Goal: Contribute content: Contribute content

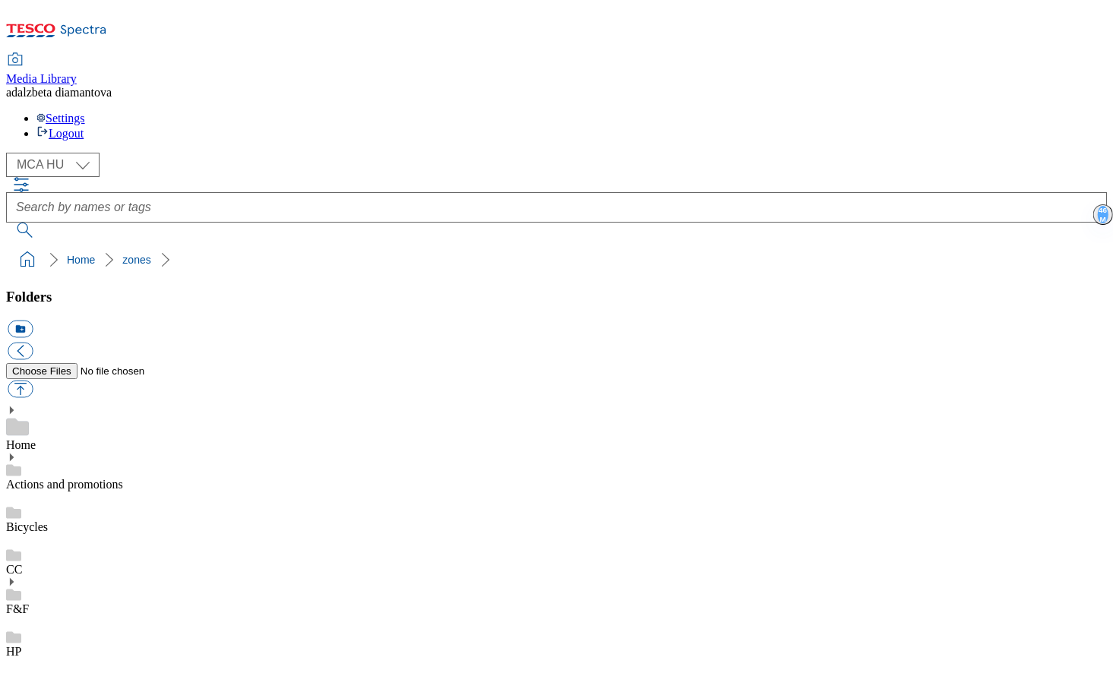
select select "flare-mca-hu"
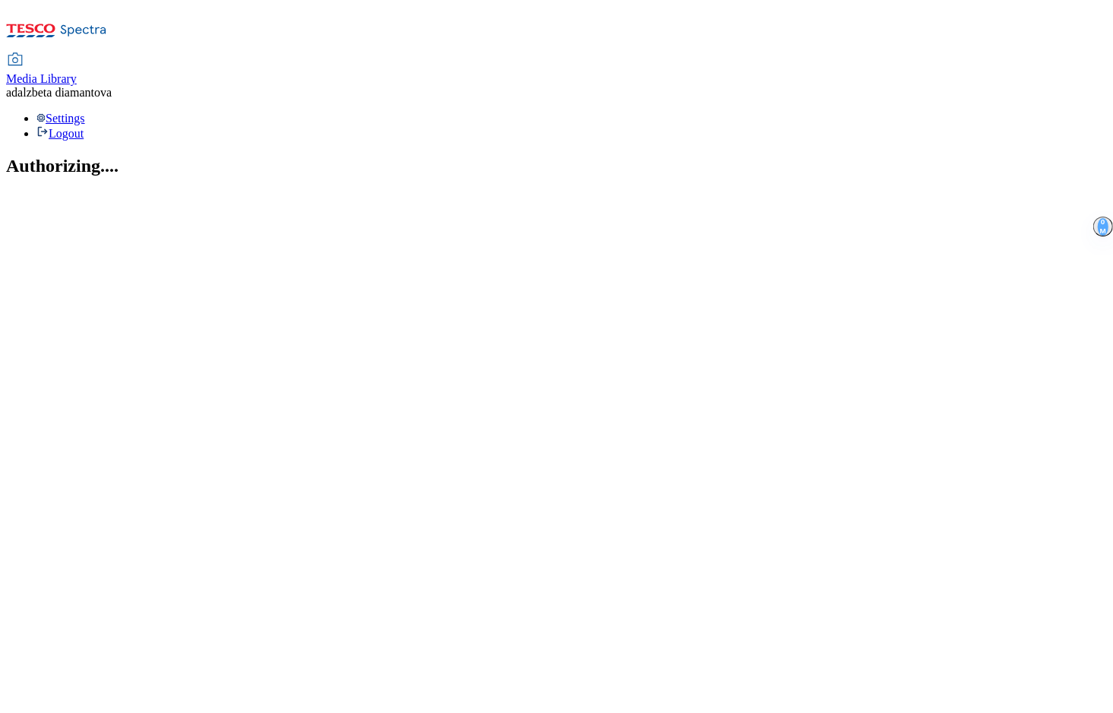
select select "flare-mca-hu"
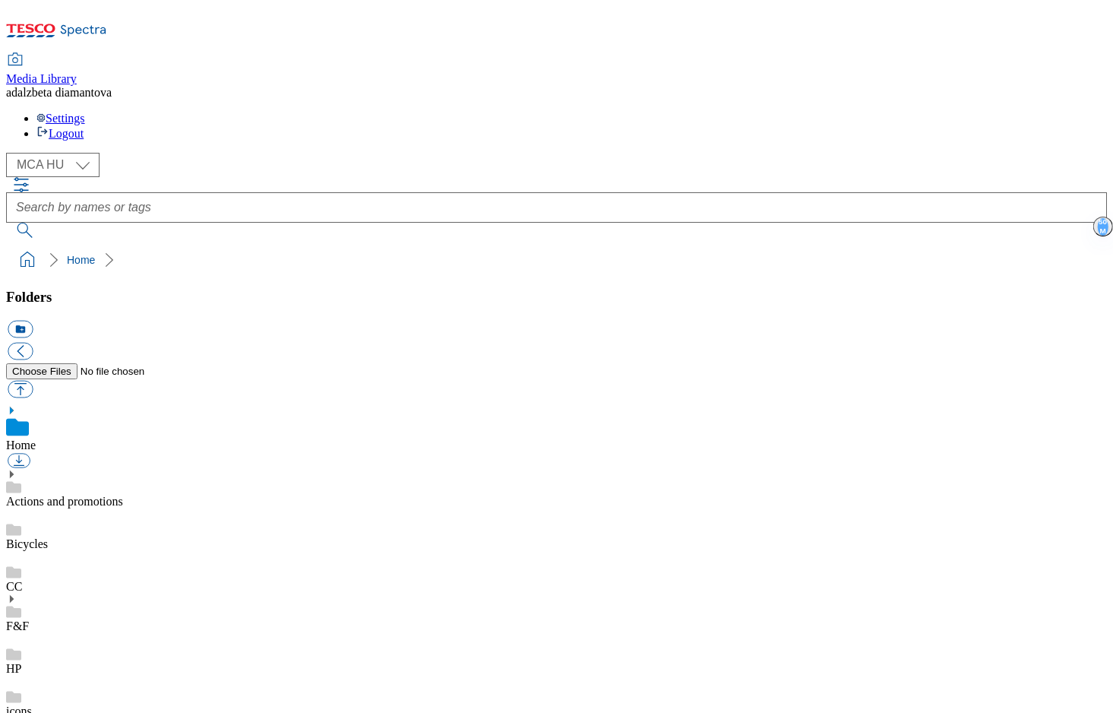
checkbox input "true"
type input "C:\fakepath\Frame 926808 1.png"
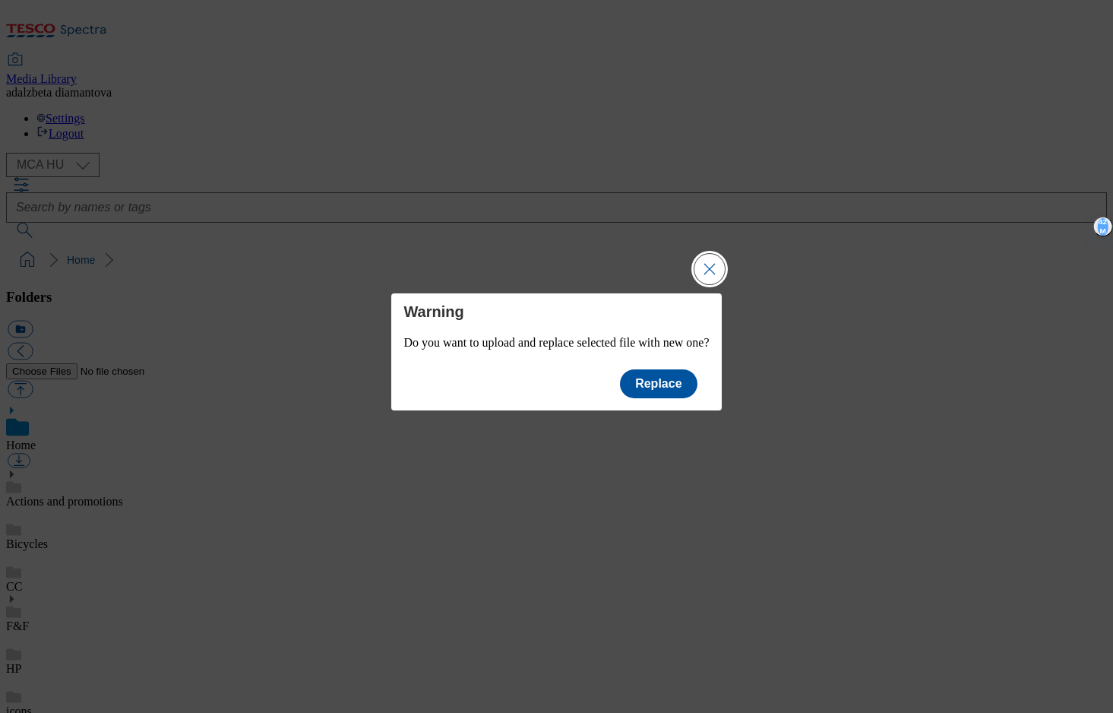
click at [725, 254] on button "Close Modal" at bounding box center [710, 269] width 30 height 30
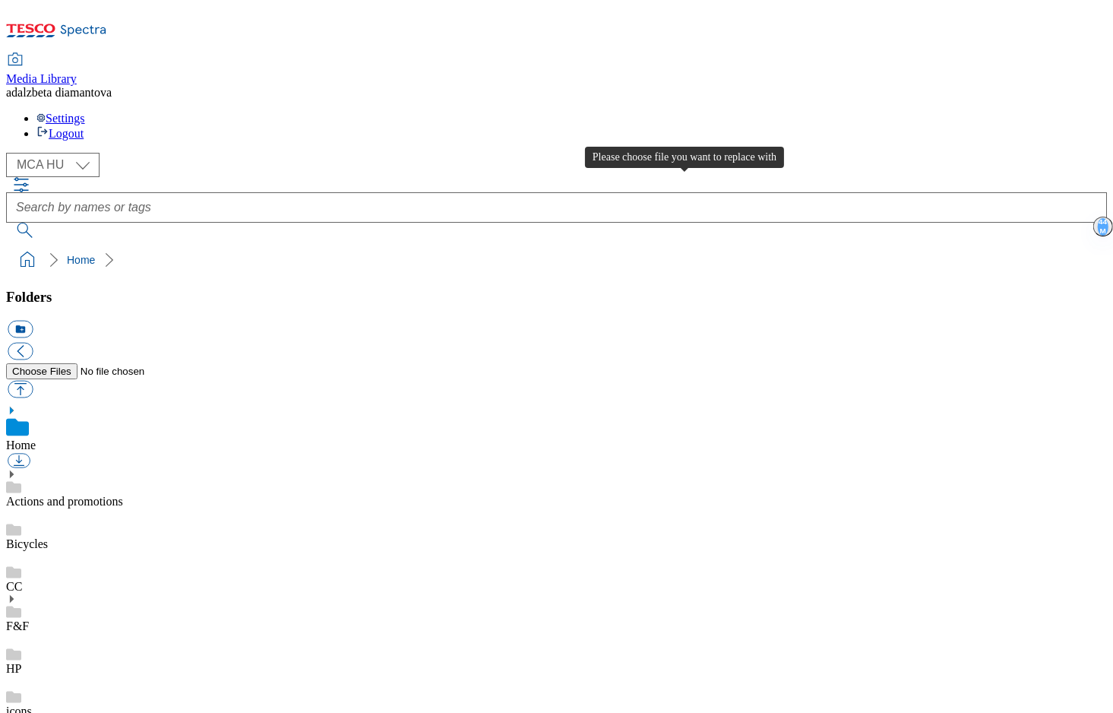
type input "C:\fakepath\Frame 926808 1.png"
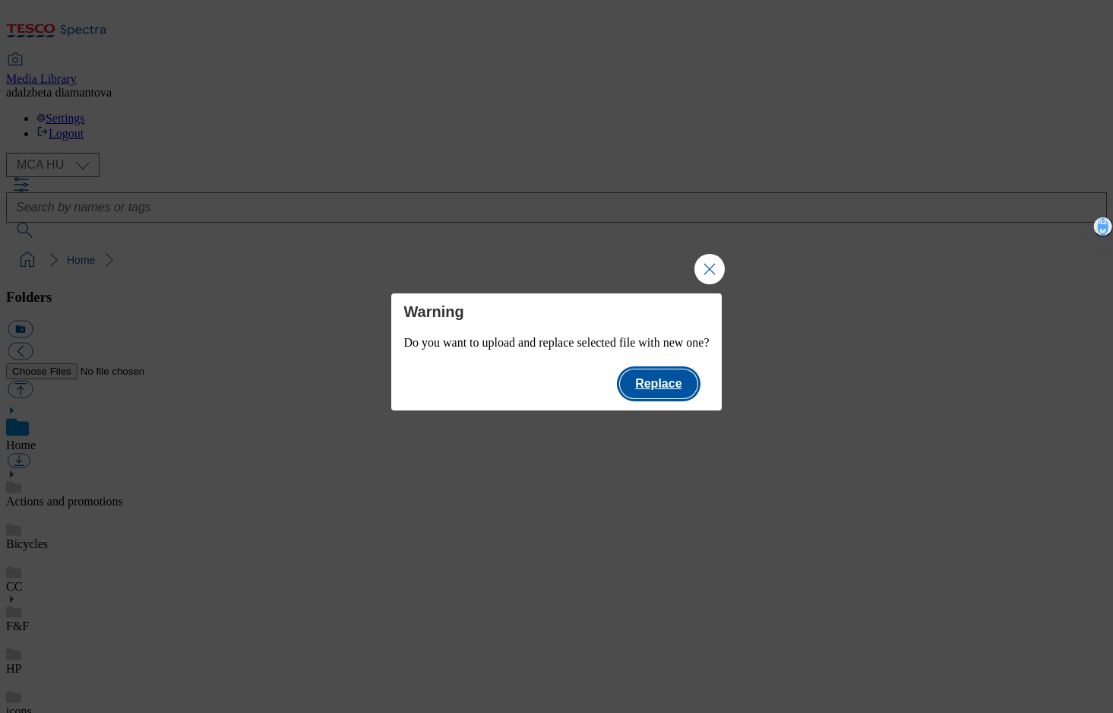
click at [676, 398] on button "Replace" at bounding box center [658, 383] width 77 height 29
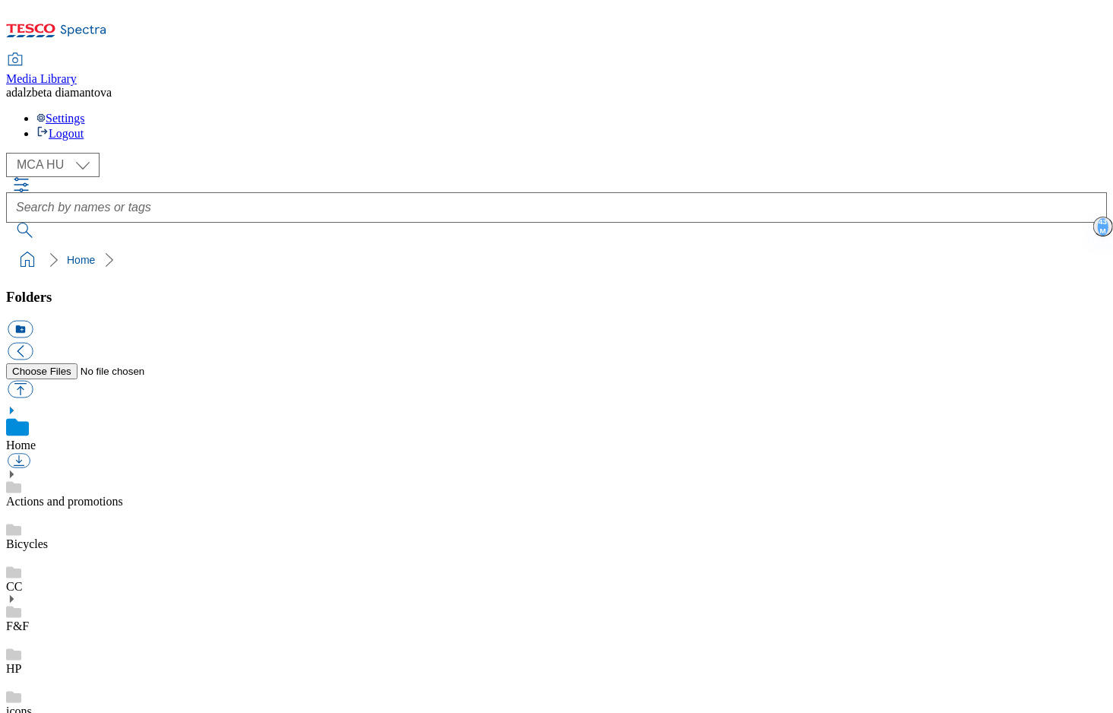
checkbox input "true"
checkbox input "false"
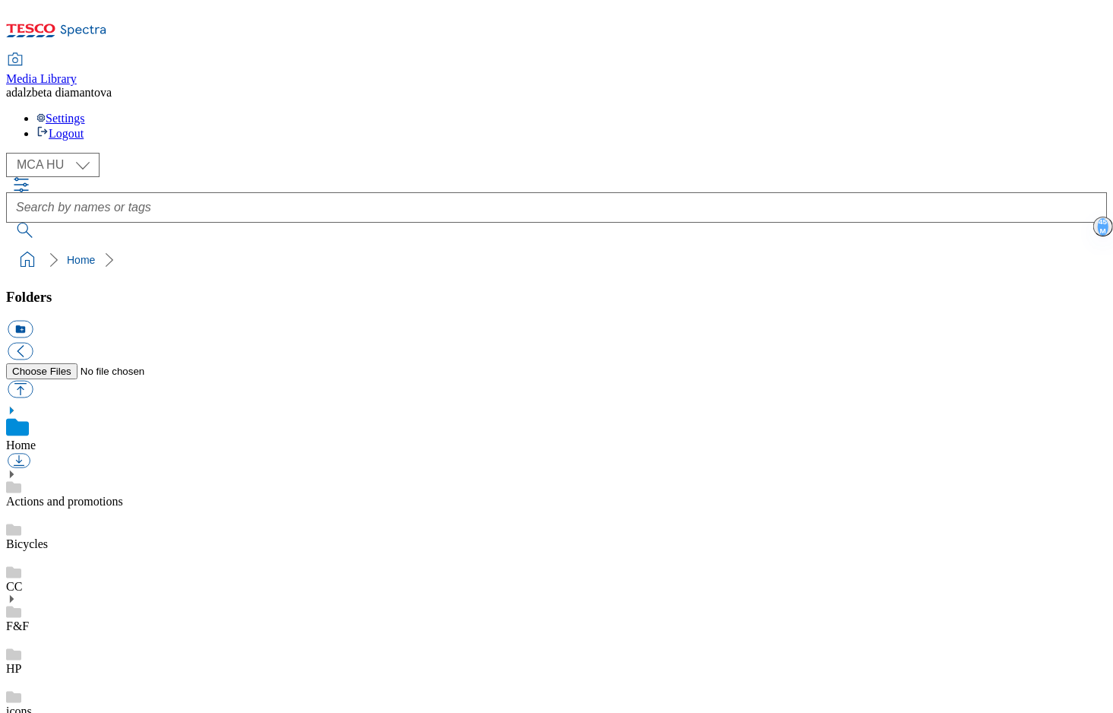
type input "C:\fakepath\Frame 926807 1.png"
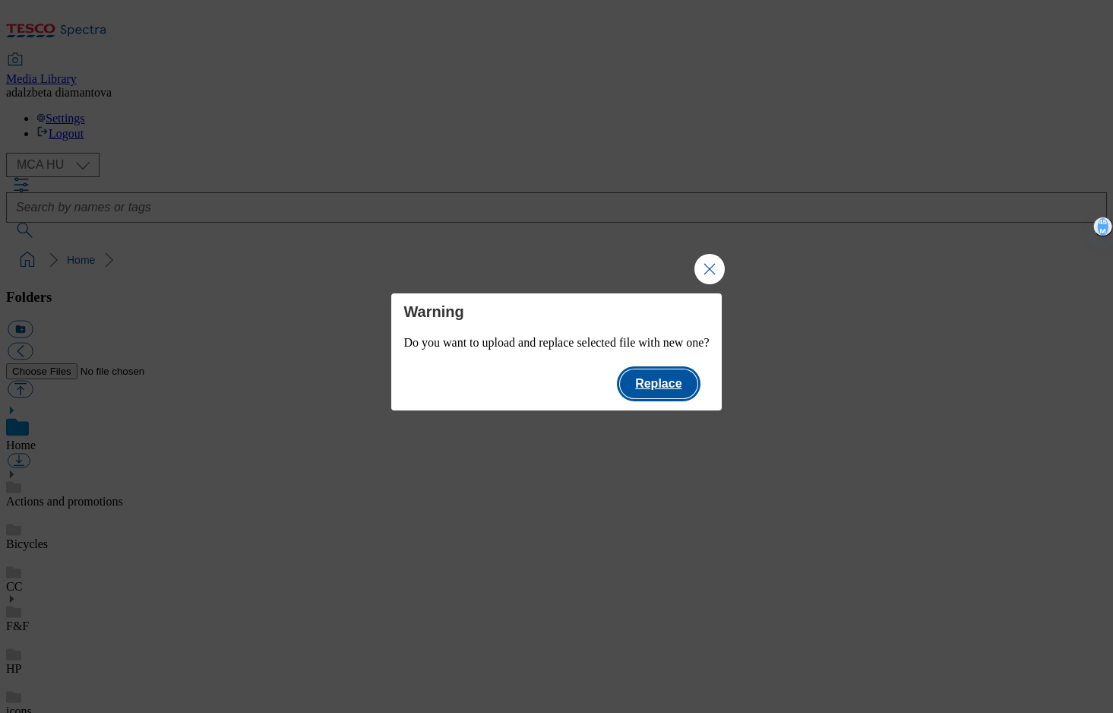
click at [663, 376] on button "Replace" at bounding box center [658, 383] width 77 height 29
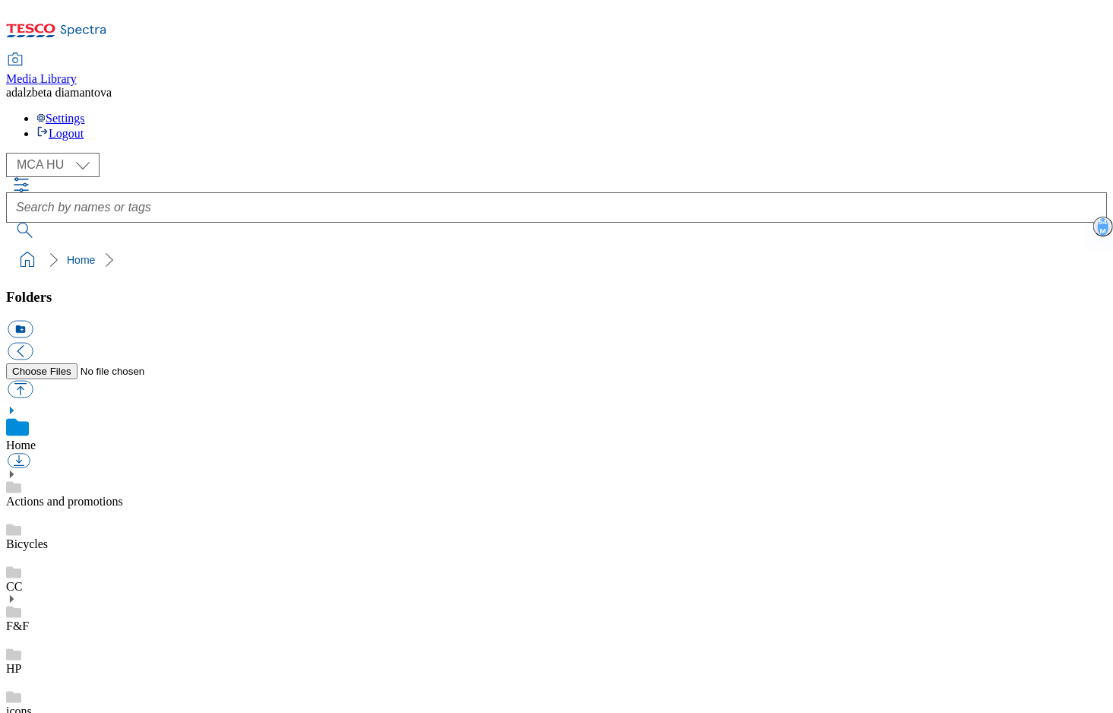
checkbox input "false"
checkbox input "true"
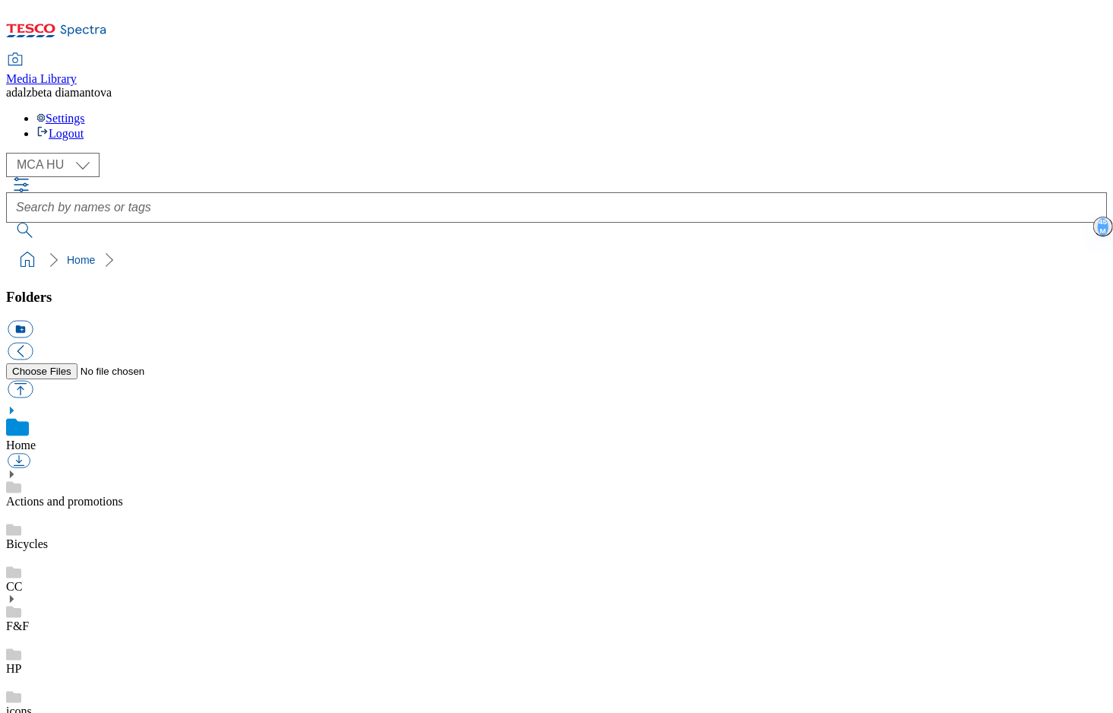
type input "C:\fakepath\Group 7594.png"
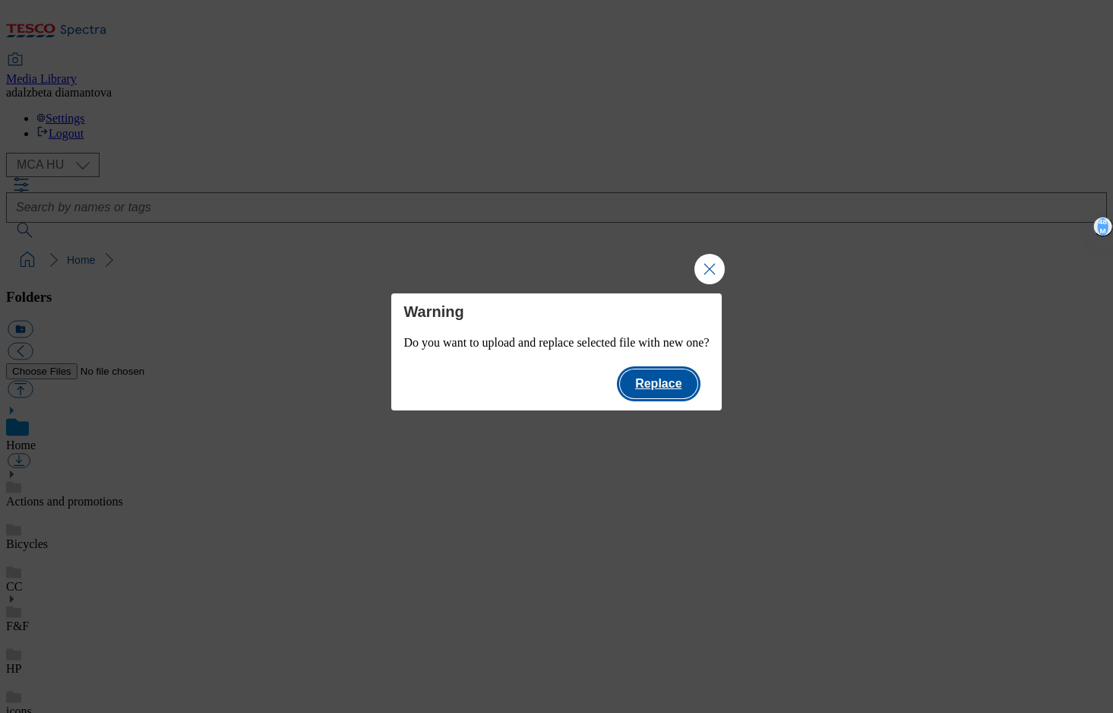
click at [670, 386] on button "Replace" at bounding box center [658, 383] width 77 height 29
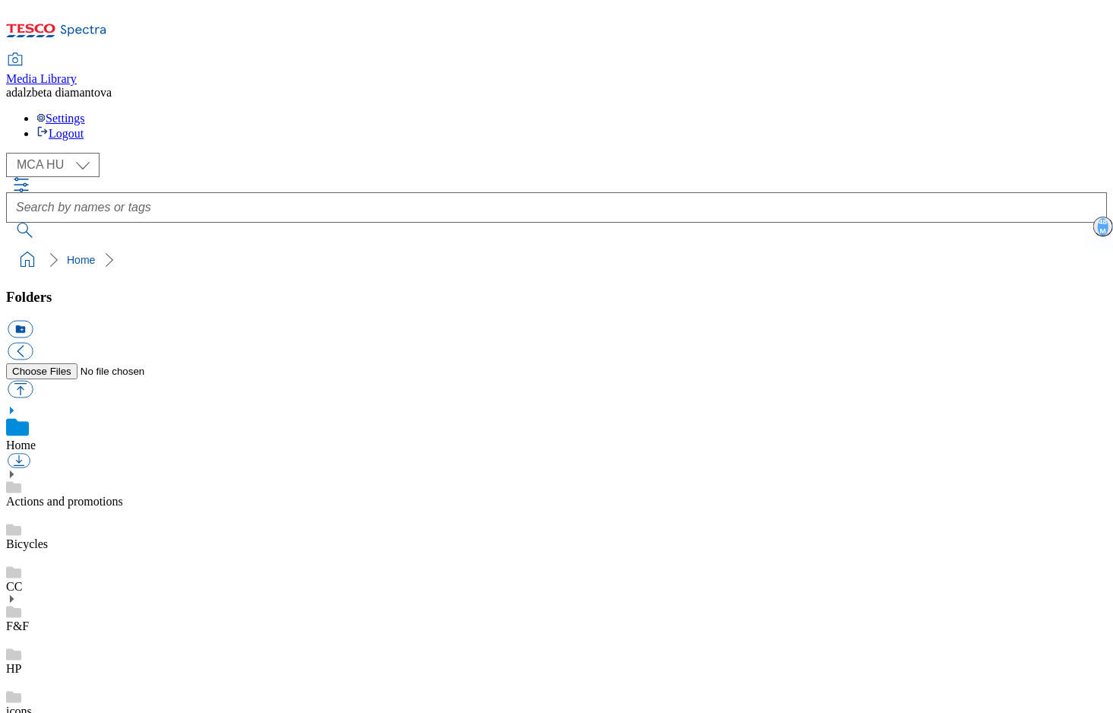
checkbox input "false"
checkbox input "true"
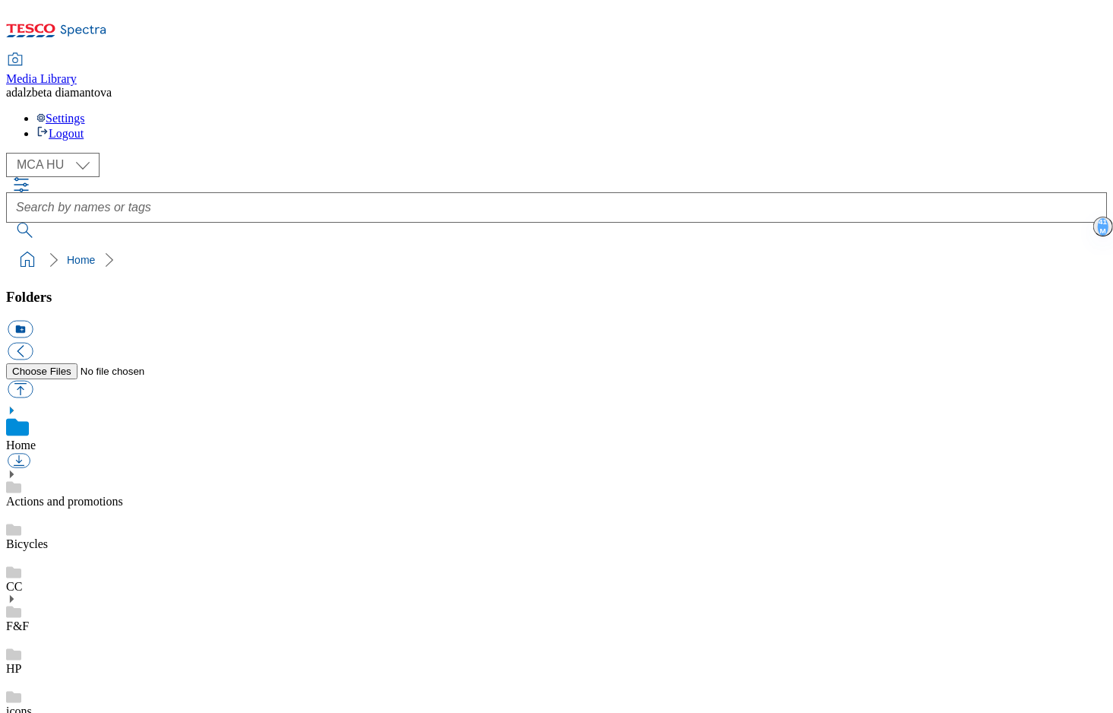
type input "C:\fakepath\CZ CC.png"
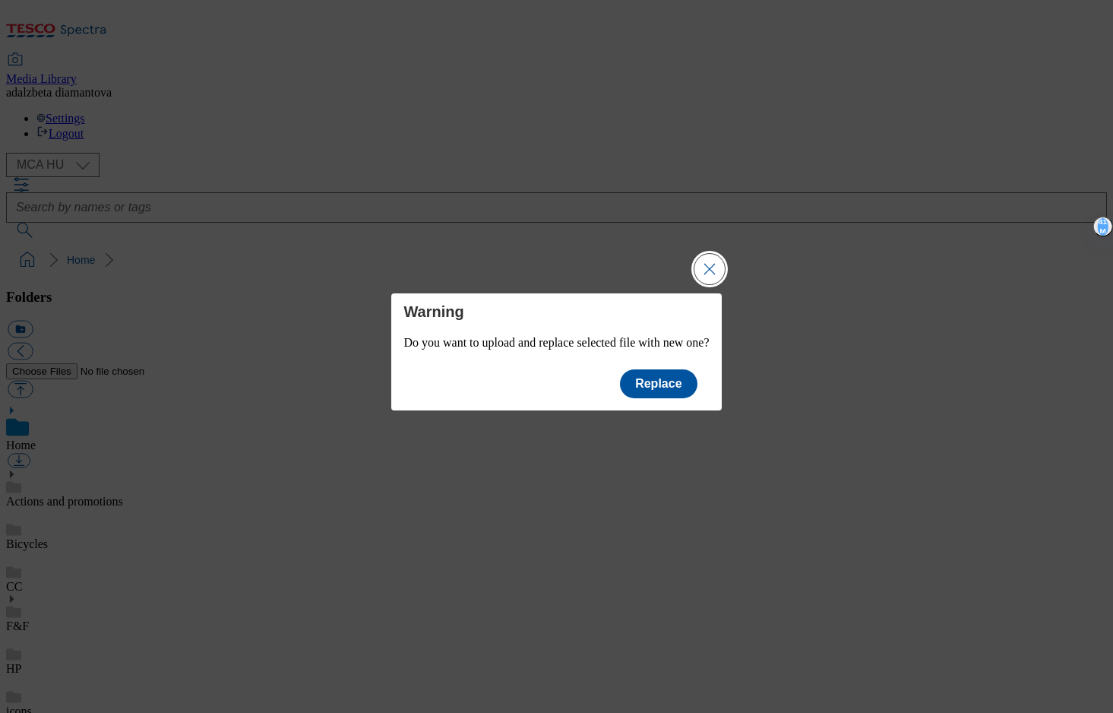
click at [725, 265] on button "Close Modal" at bounding box center [710, 269] width 30 height 30
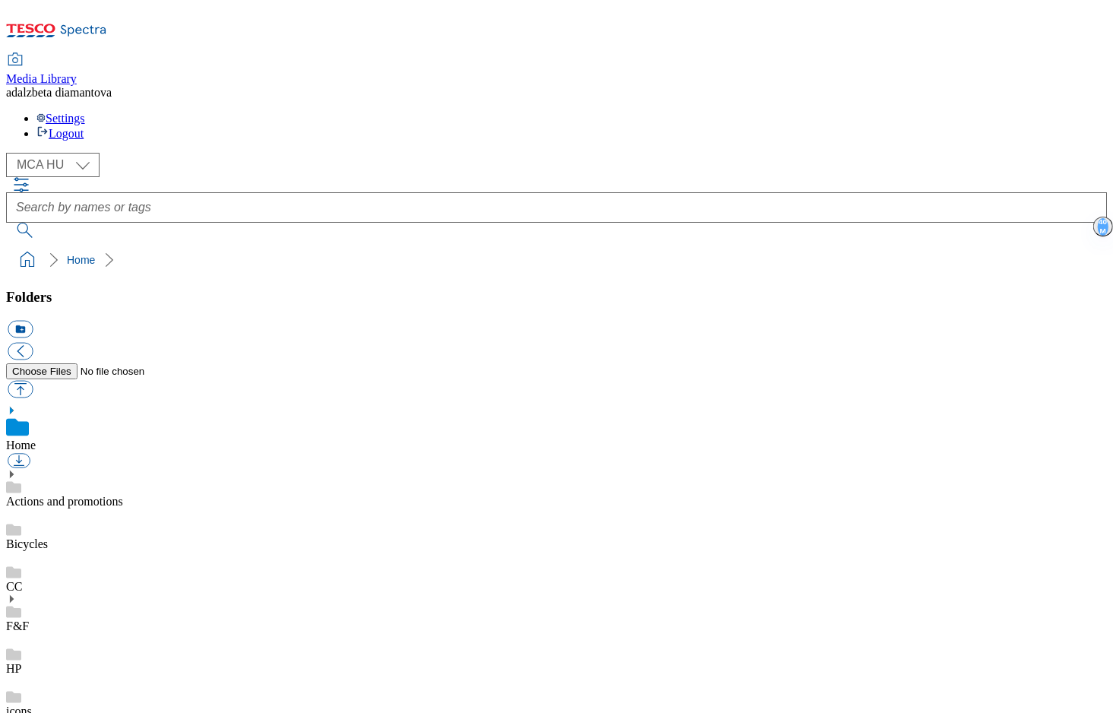
checkbox input "false"
click at [93, 153] on select "MCA CZ MCA HU MCA SK" at bounding box center [52, 165] width 93 height 24
select select "flare-mca-cz"
click at [11, 153] on select "MCA CZ MCA HU MCA SK" at bounding box center [52, 165] width 93 height 24
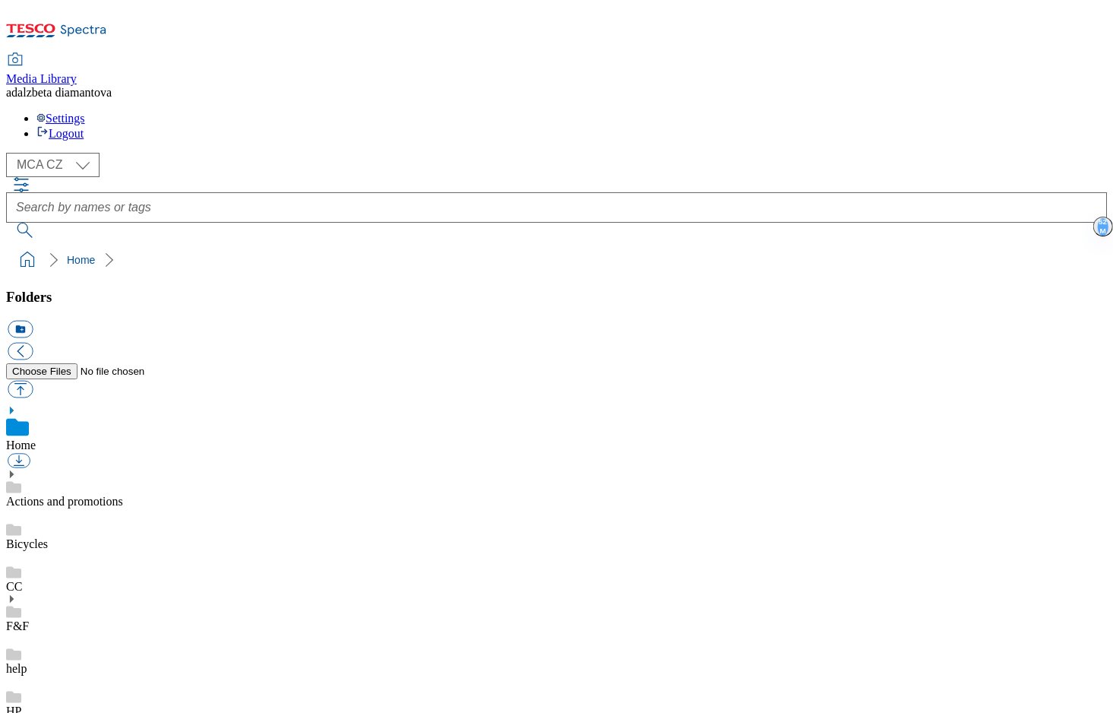
checkbox input "true"
type input "C:\fakepath\CZ SS.png"
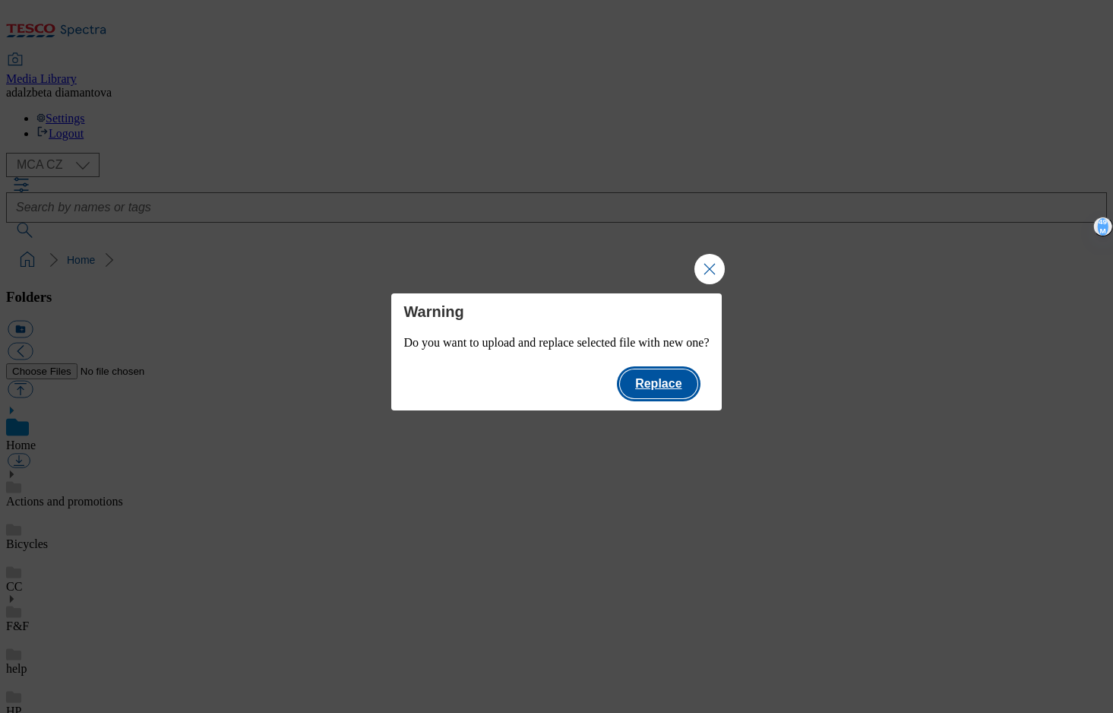
click at [685, 379] on button "Replace" at bounding box center [658, 383] width 77 height 29
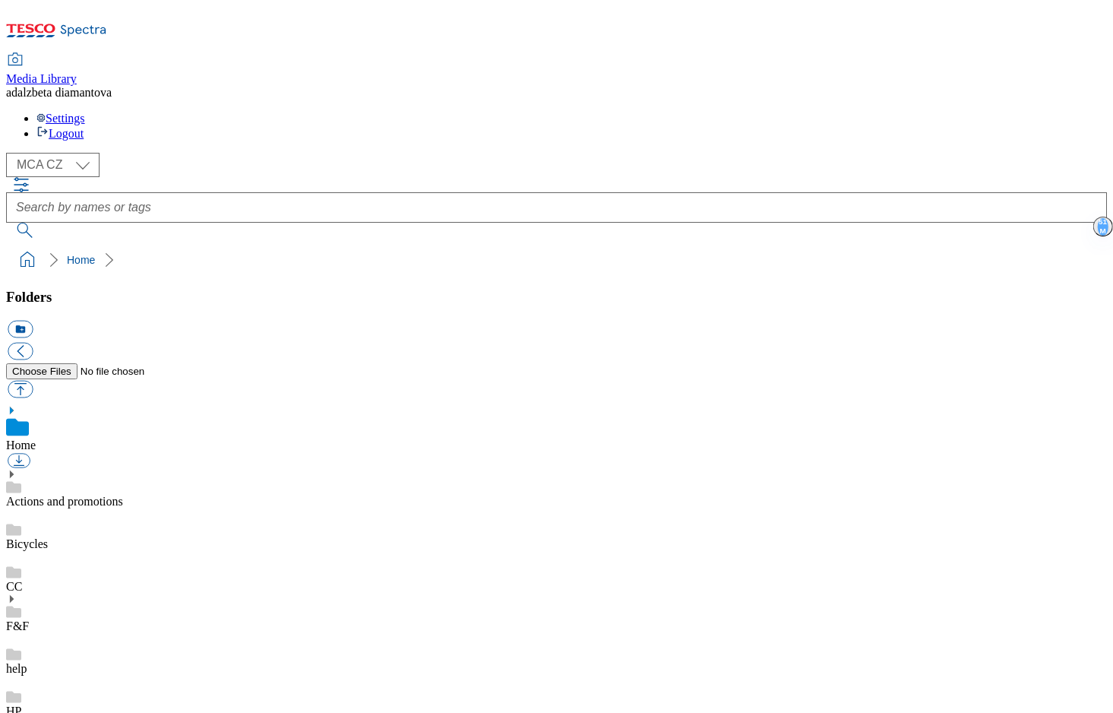
drag, startPoint x: 1101, startPoint y: 391, endPoint x: 697, endPoint y: 338, distance: 407.7
drag, startPoint x: 455, startPoint y: 241, endPoint x: 508, endPoint y: 238, distance: 53.3
checkbox input "false"
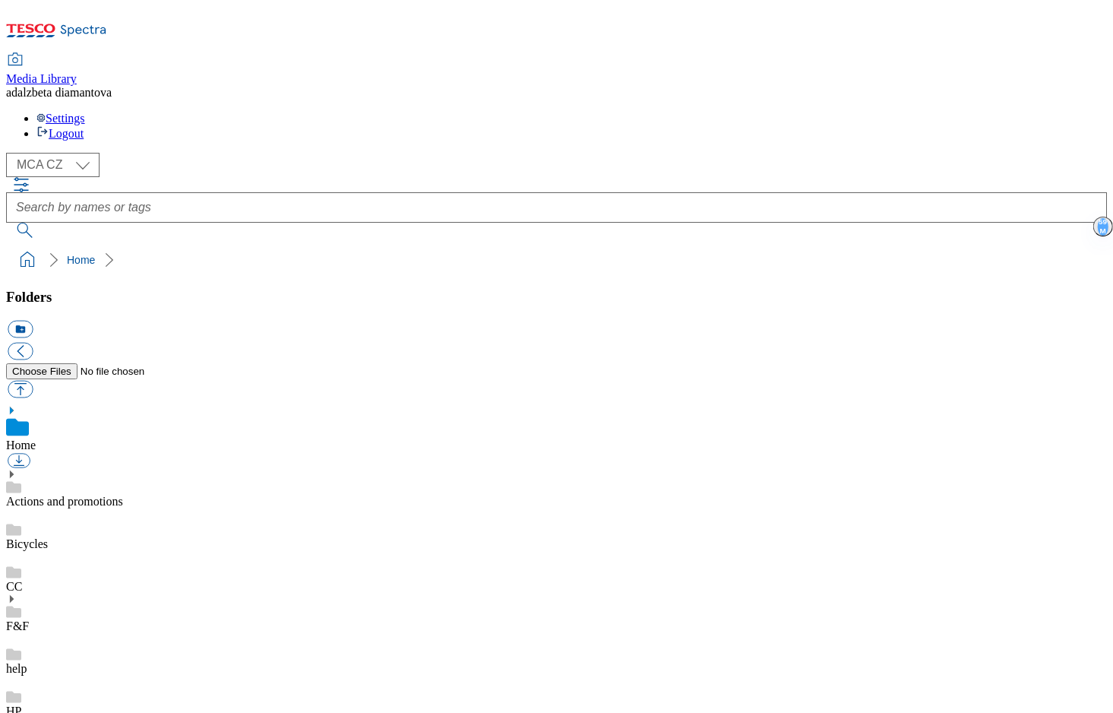
checkbox input "true"
type input "C:\fakepath\CZ TON.png"
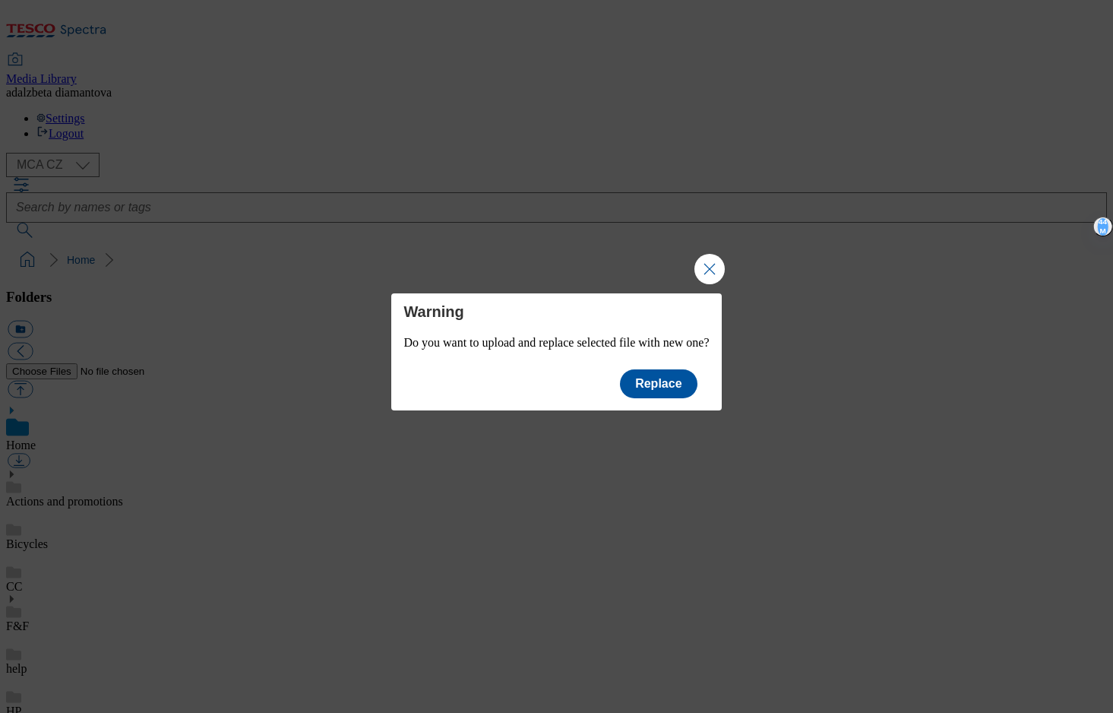
click at [709, 386] on div "Replace" at bounding box center [664, 380] width 89 height 36
click at [697, 390] on button "Replace" at bounding box center [658, 383] width 77 height 29
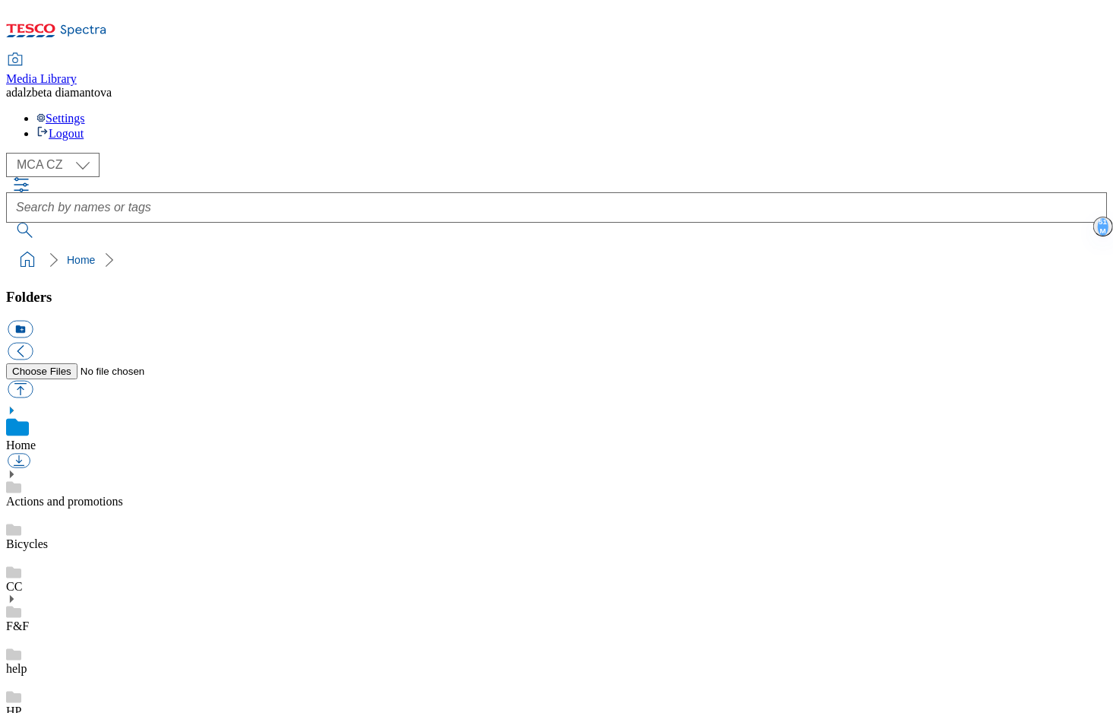
drag, startPoint x: 447, startPoint y: 237, endPoint x: 503, endPoint y: 246, distance: 57.0
checkbox input "false"
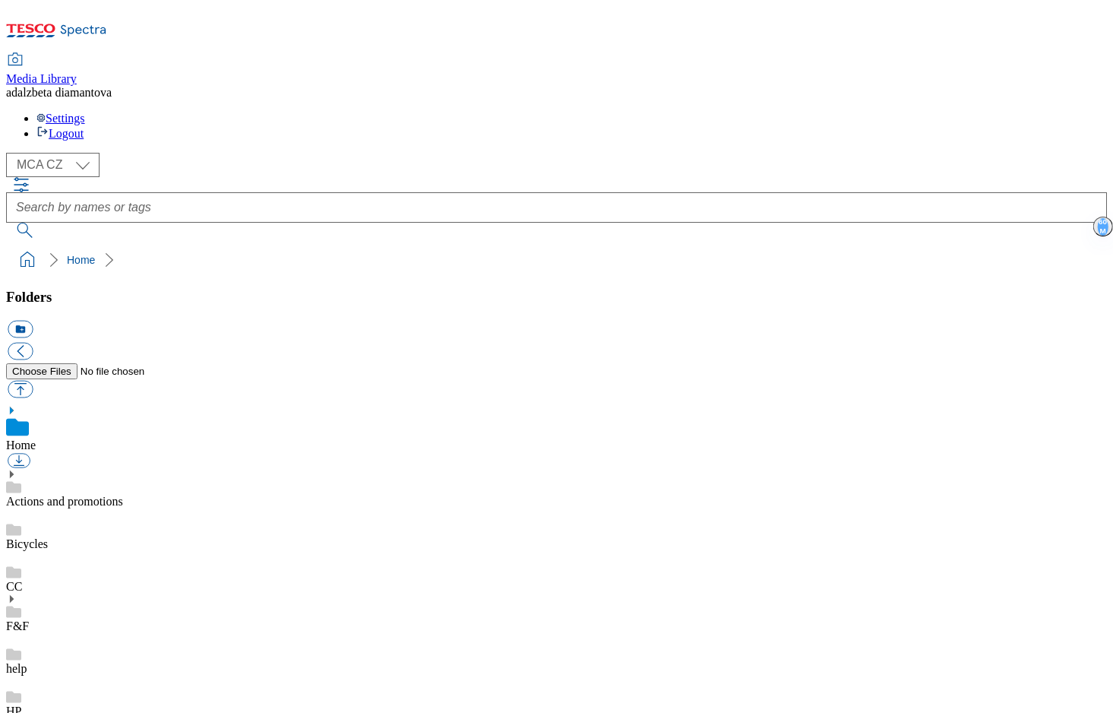
checkbox input "true"
type input "C:\fakepath\CZ CC.png"
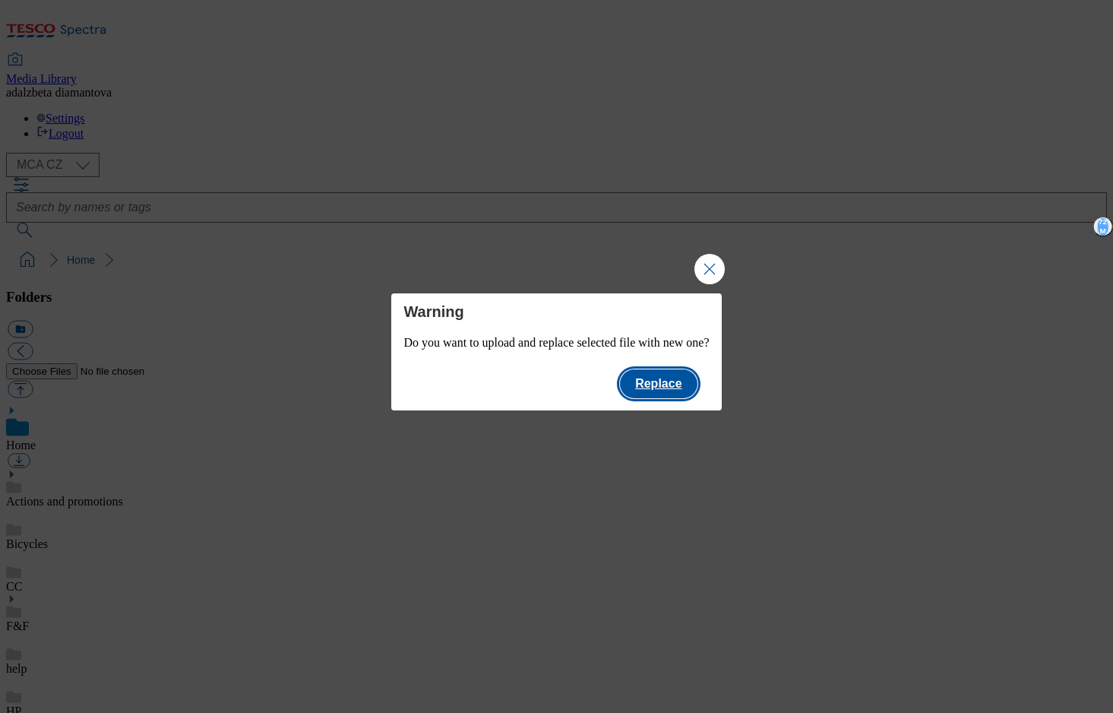
click at [678, 384] on button "Replace" at bounding box center [658, 383] width 77 height 29
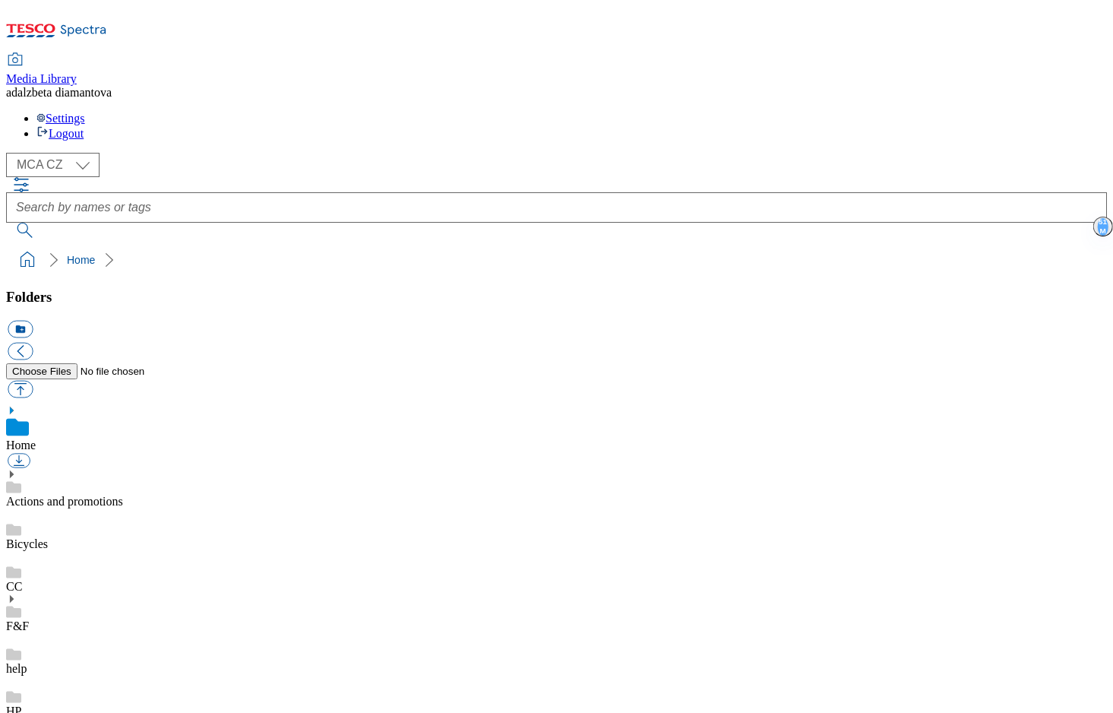
click at [97, 153] on select "MCA CZ MCA HU MCA SK" at bounding box center [52, 165] width 93 height 24
select select "flare-mca-hu"
click at [11, 153] on select "MCA CZ MCA HU MCA SK" at bounding box center [52, 165] width 93 height 24
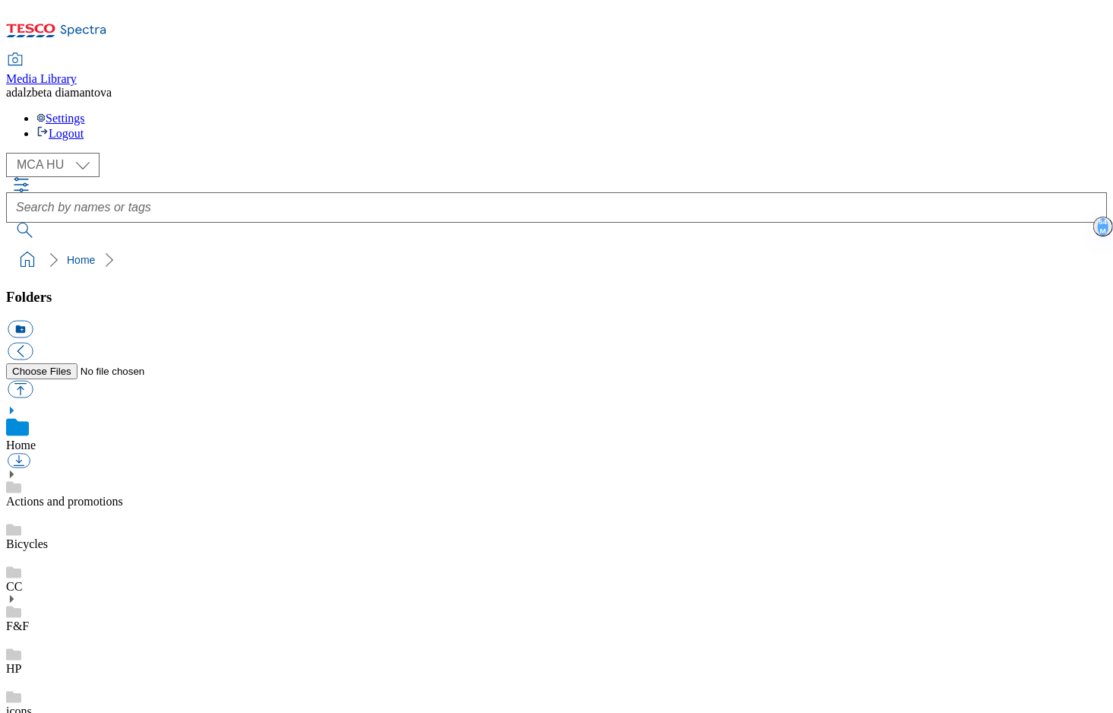
checkbox input "true"
type input "C:\fakepath\HU TON.png"
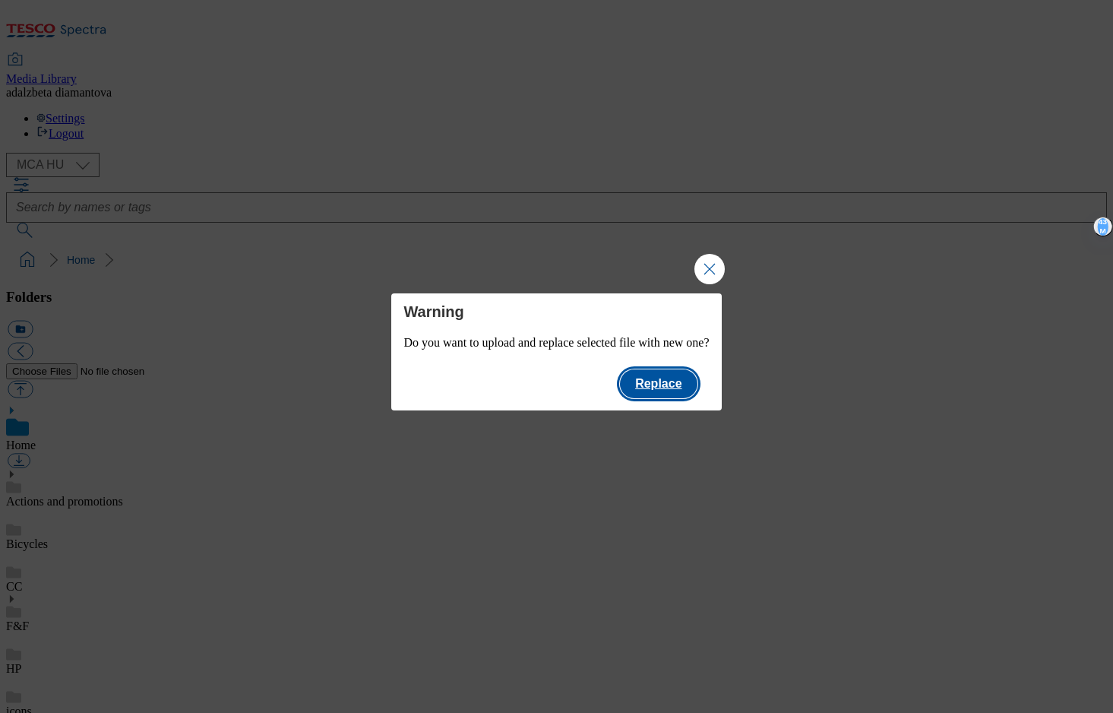
click at [688, 382] on button "Replace" at bounding box center [658, 383] width 77 height 29
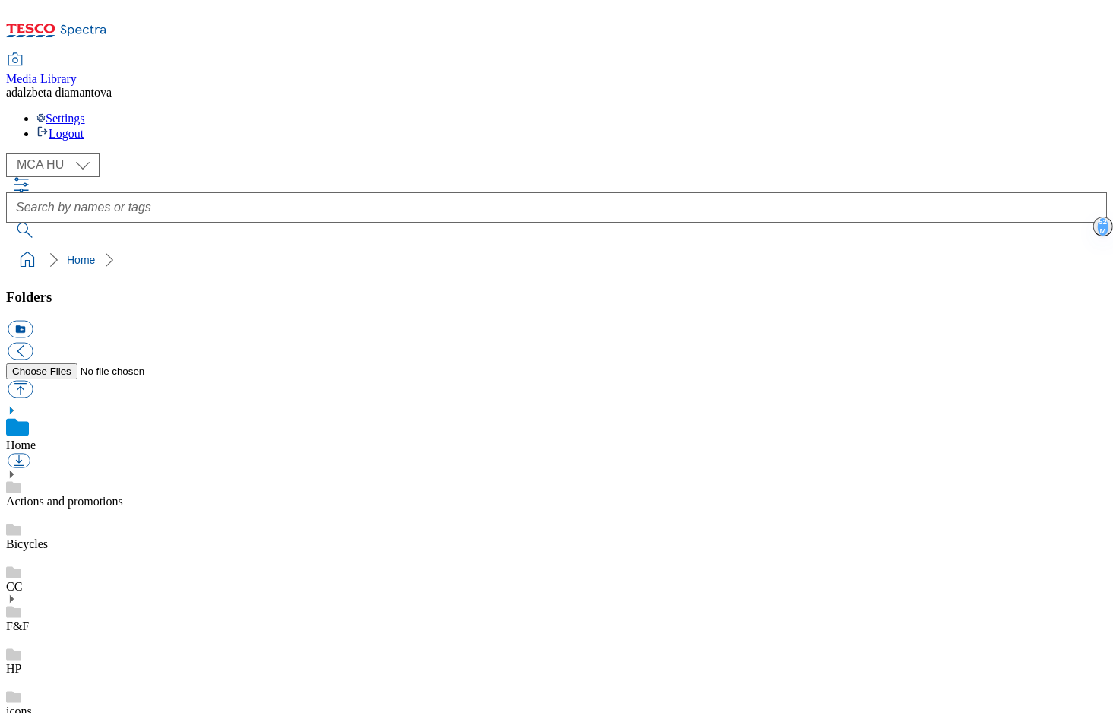
checkbox input "false"
checkbox input "true"
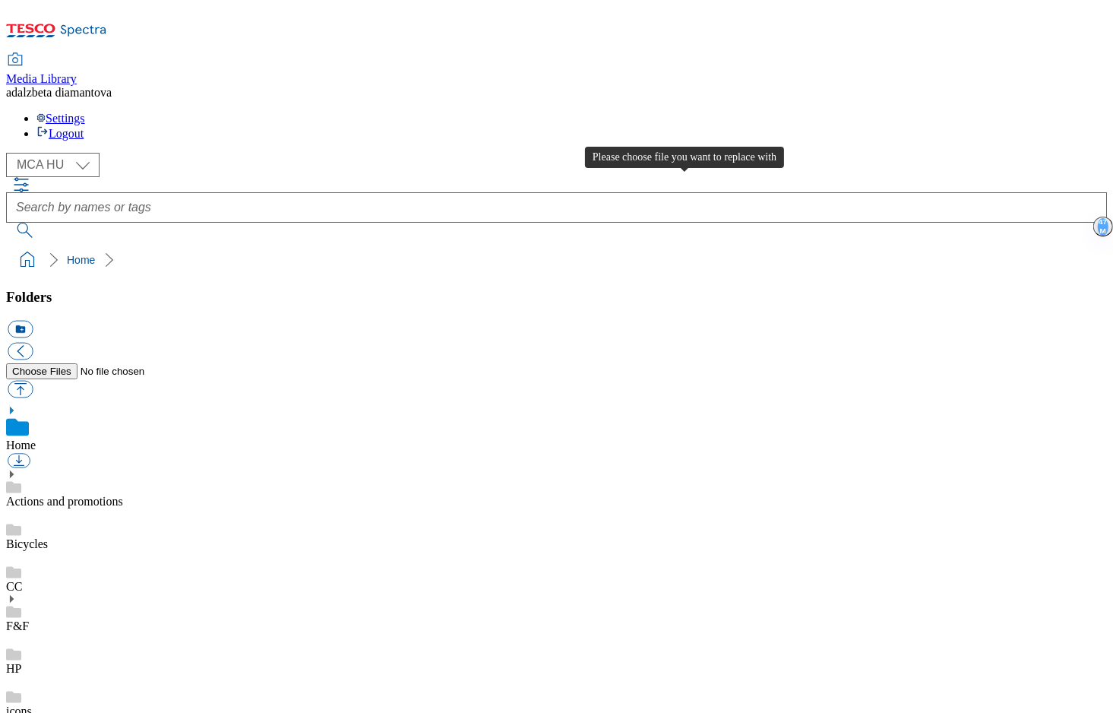
type input "C:\fakepath\HU CC.png"
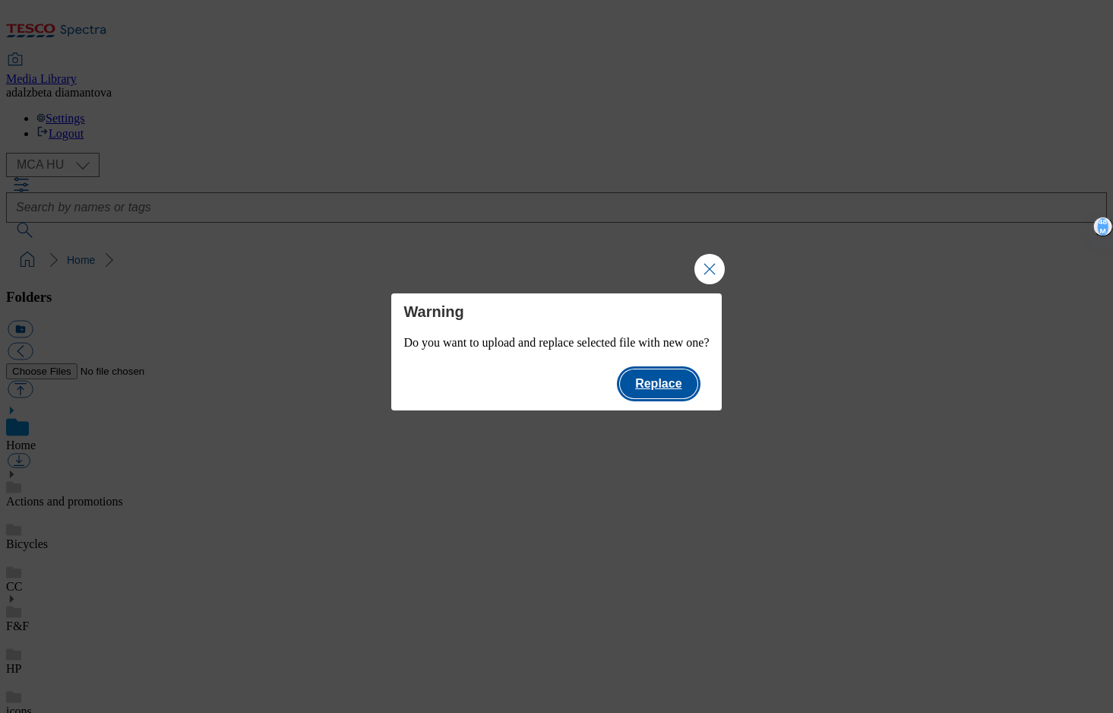
click at [673, 394] on button "Replace" at bounding box center [658, 383] width 77 height 29
